Goal: Information Seeking & Learning: Learn about a topic

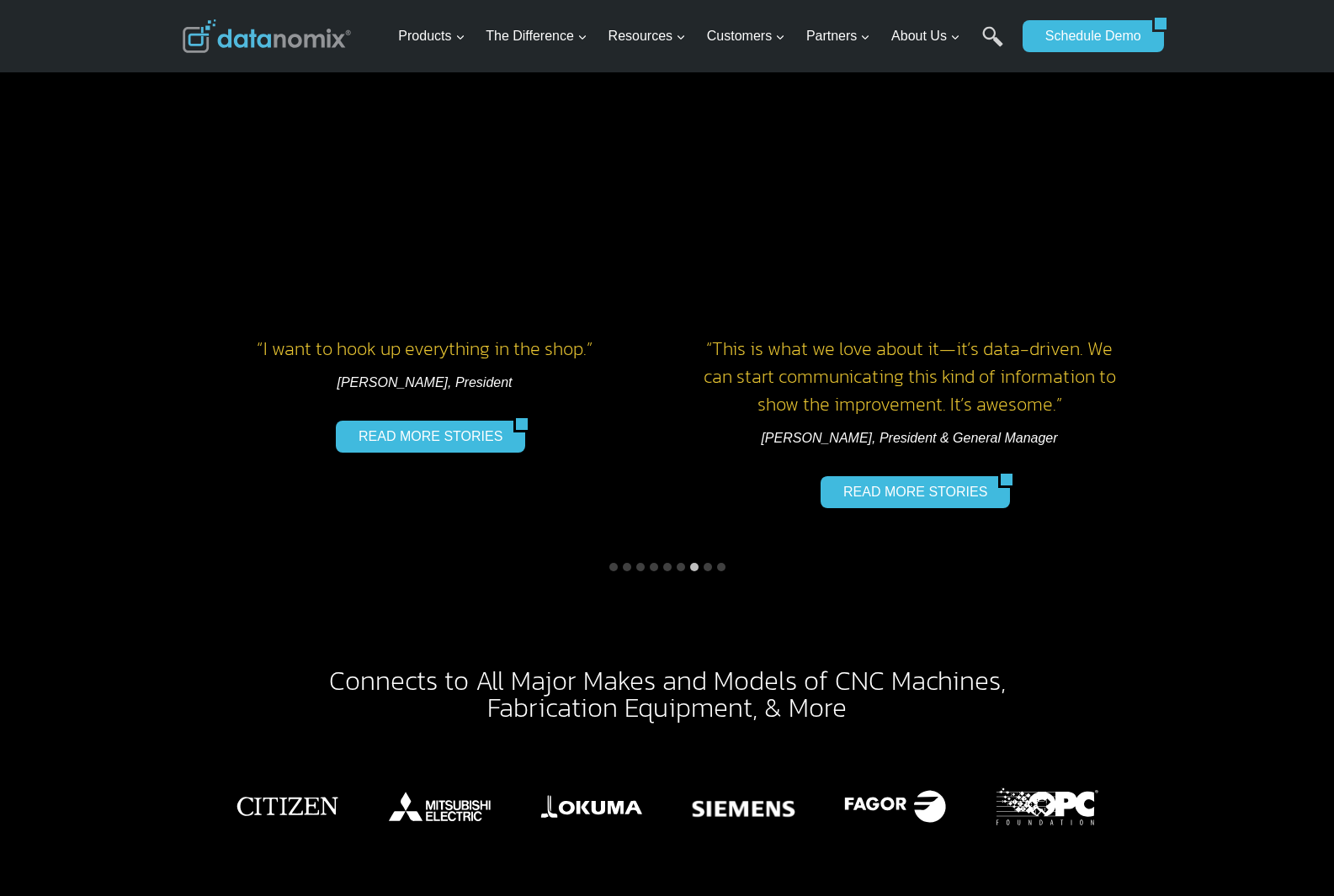
scroll to position [2693, 0]
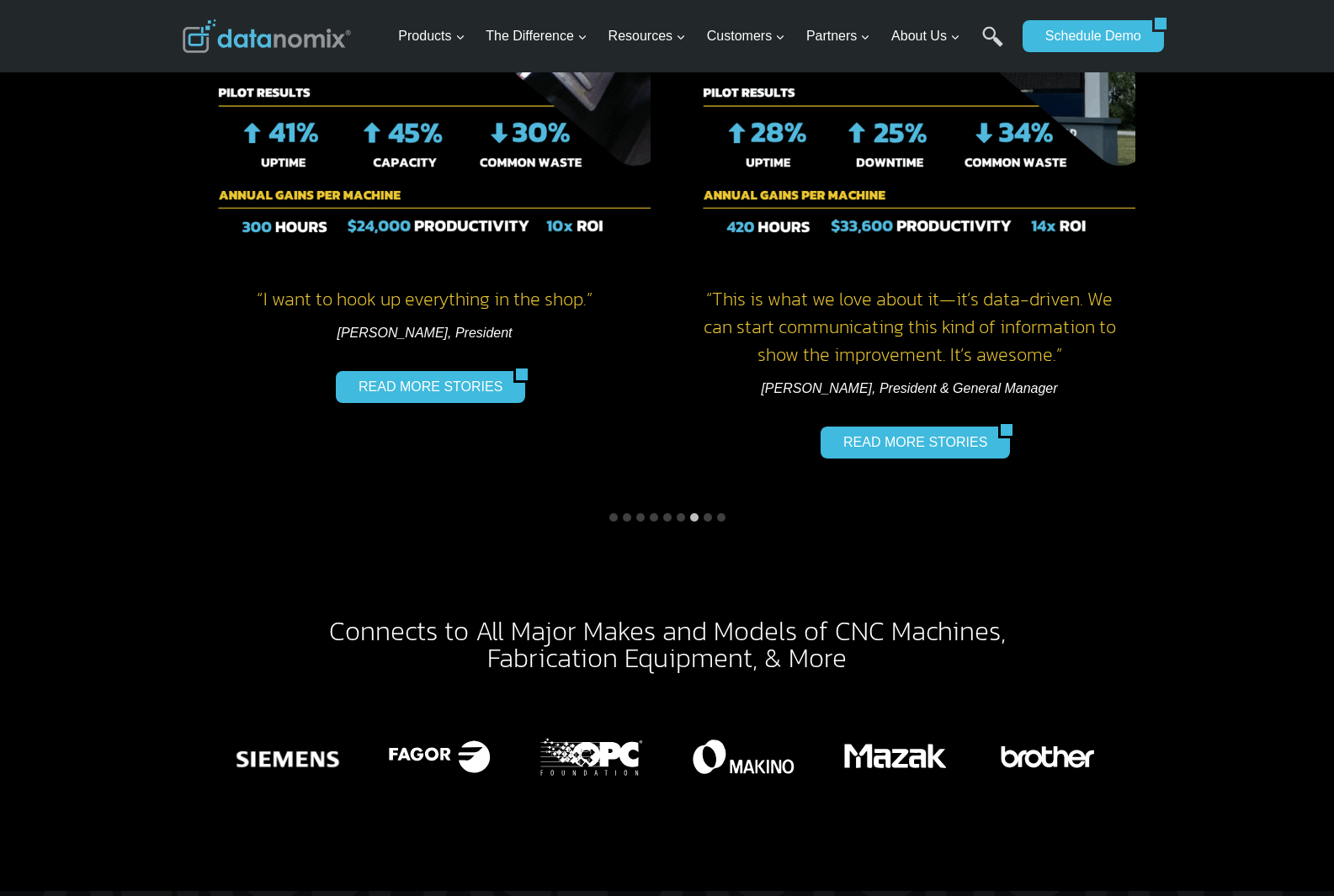
drag, startPoint x: 722, startPoint y: 489, endPoint x: 714, endPoint y: 477, distance: 14.4
click at [722, 514] on button "Go to slide 9" at bounding box center [720, 517] width 8 height 8
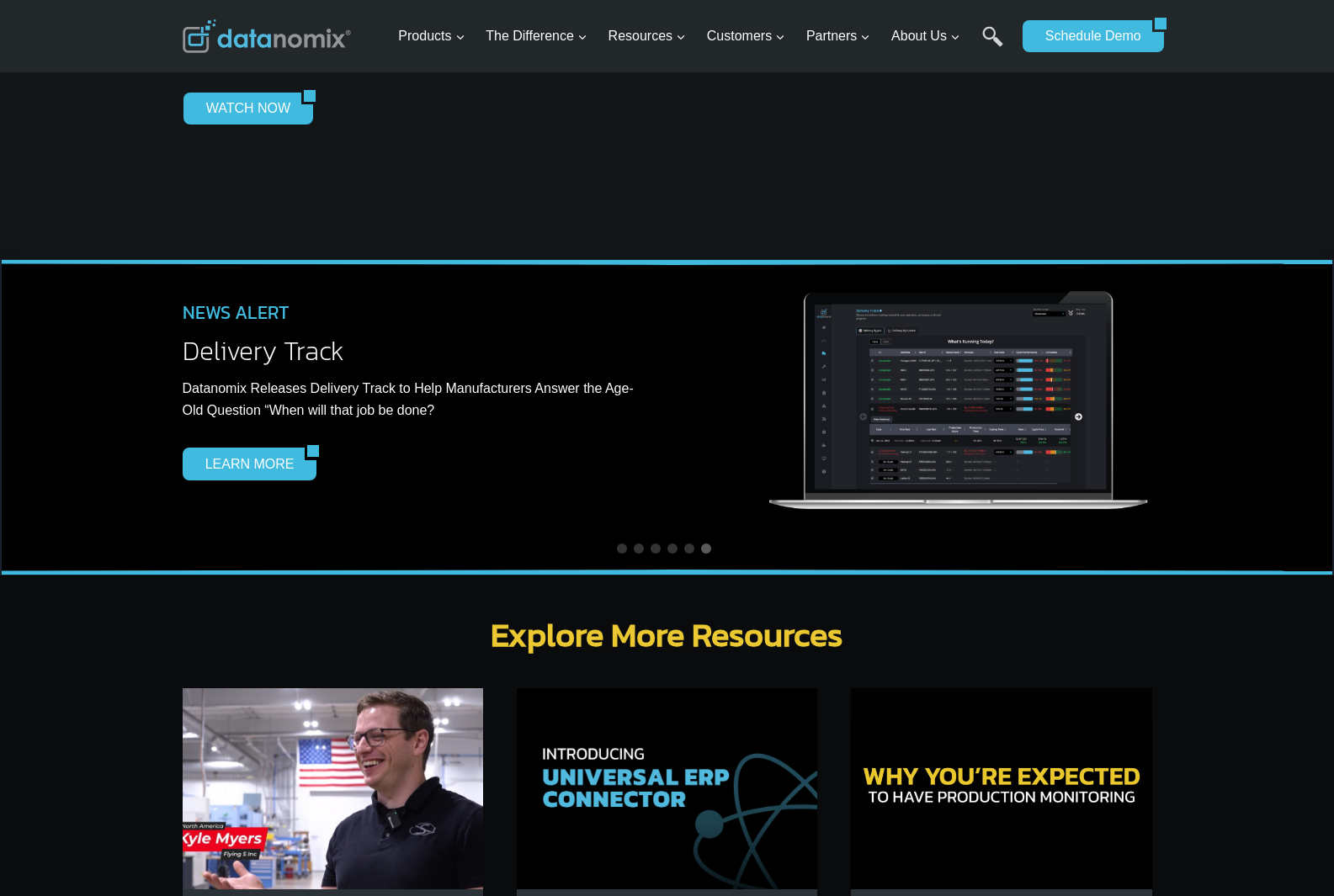
scroll to position [4965, 0]
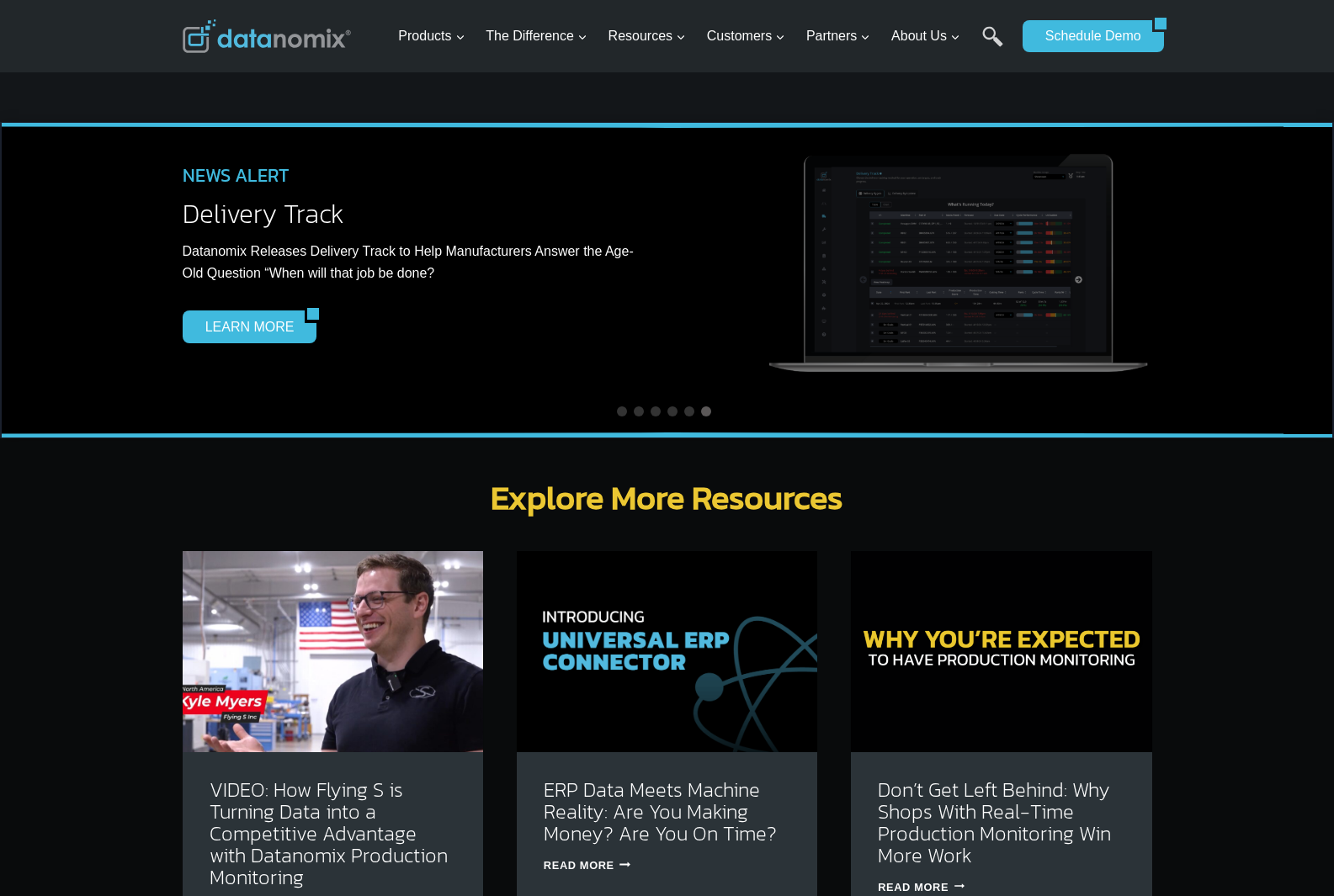
click at [671, 678] on img at bounding box center [667, 650] width 301 height 200
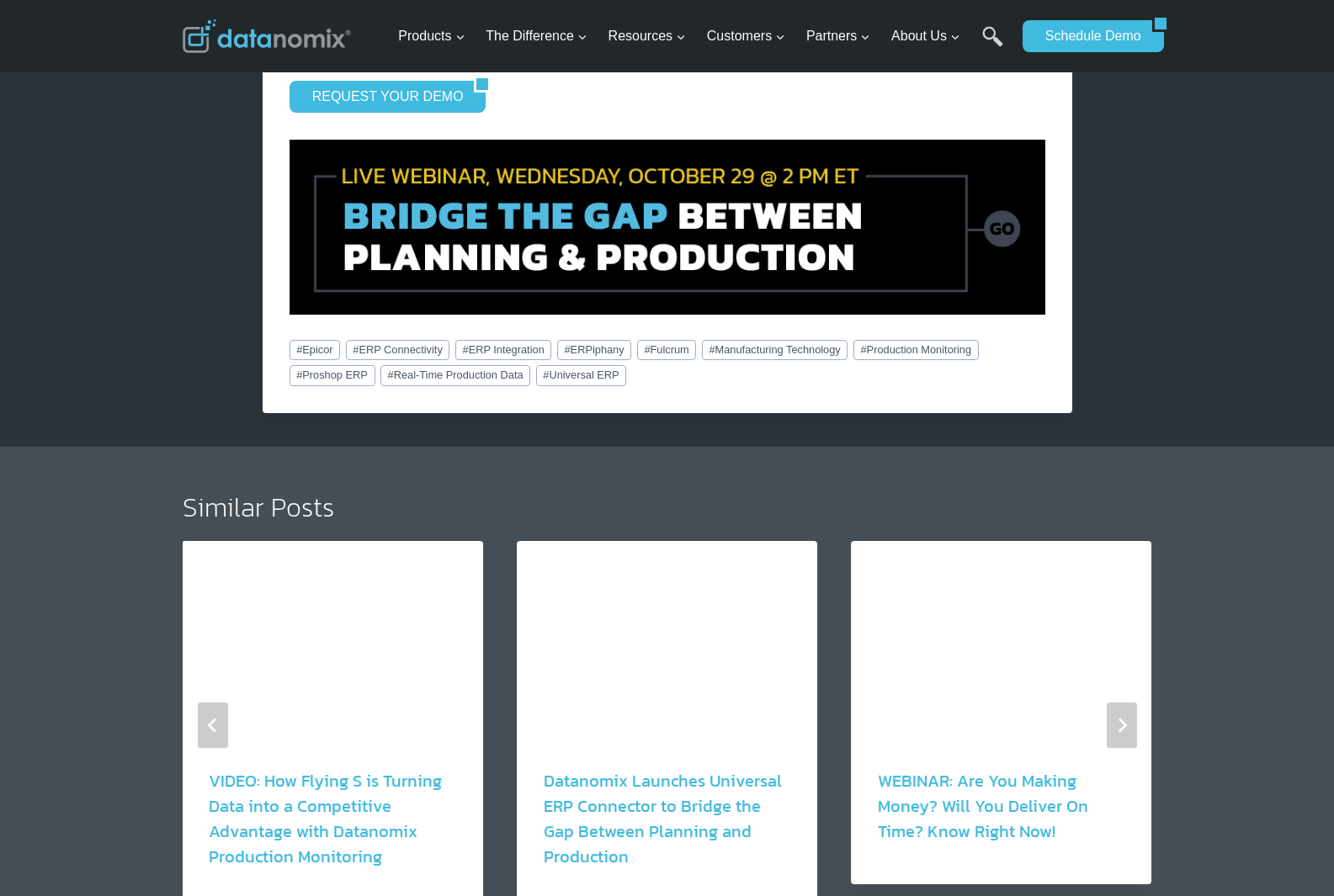
scroll to position [2608, 0]
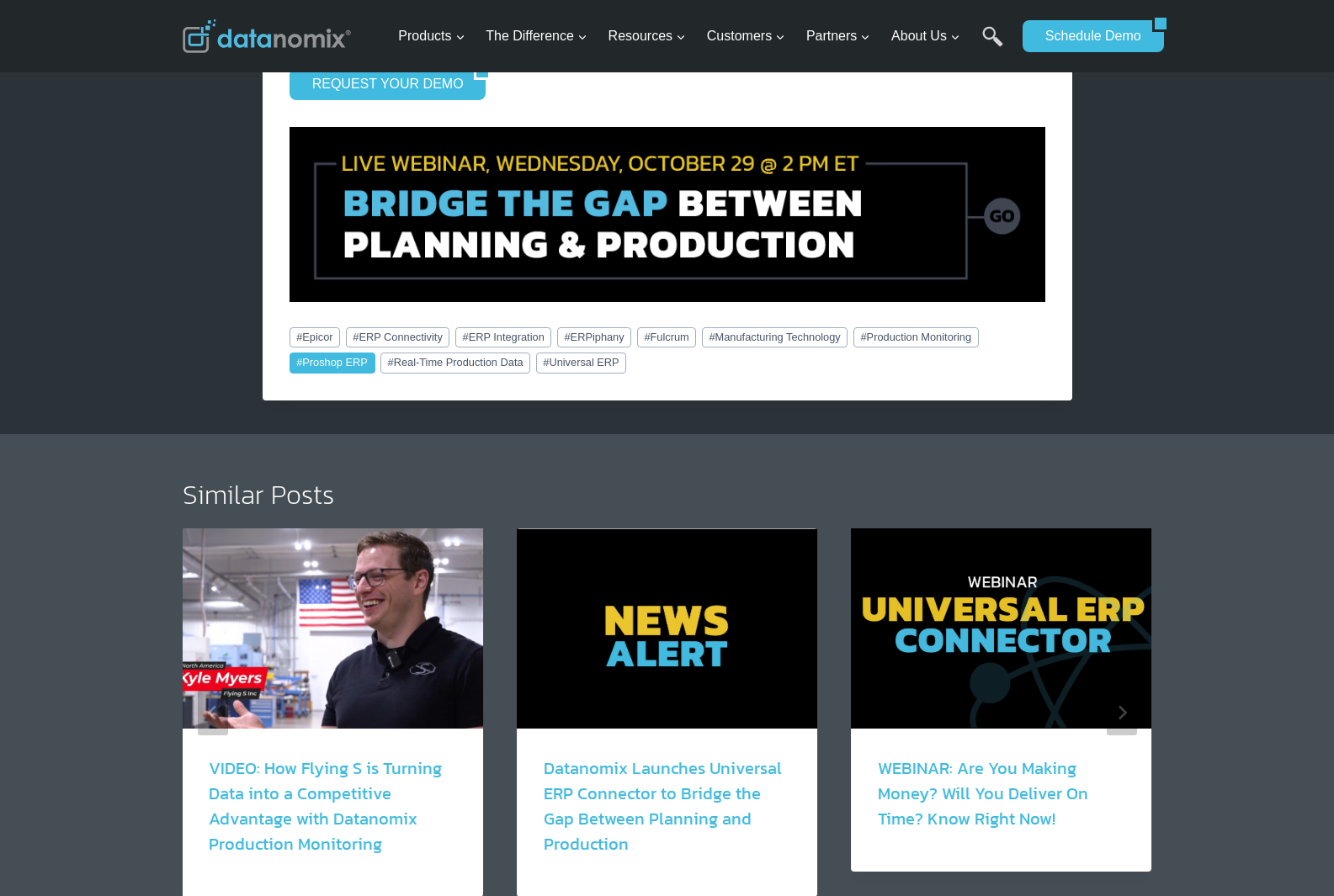
click at [306, 352] on link "# Proshop ERP" at bounding box center [332, 362] width 86 height 20
